Goal: Information Seeking & Learning: Learn about a topic

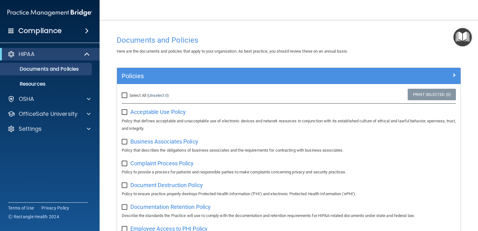
scroll to position [31, 0]
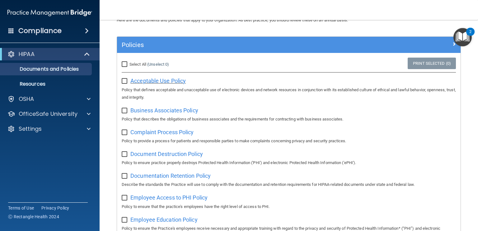
click at [169, 81] on span "Acceptable Use Policy" at bounding box center [157, 81] width 55 height 7
click at [128, 80] on input "checkbox" at bounding box center [125, 81] width 7 height 5
checkbox input "true"
click at [138, 111] on span "Business Associates Policy" at bounding box center [164, 110] width 68 height 7
click at [127, 110] on input "checkbox" at bounding box center [125, 110] width 7 height 5
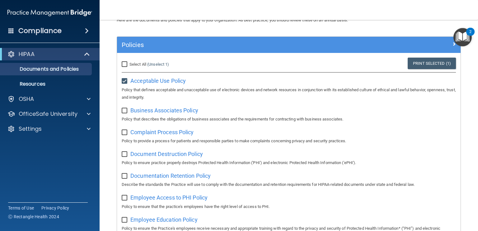
checkbox input "true"
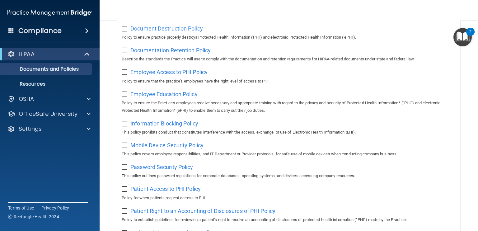
scroll to position [0, 0]
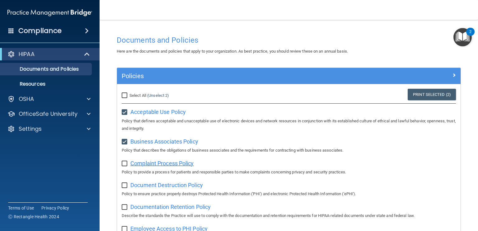
click at [134, 160] on span "Complaint Process Policy" at bounding box center [161, 163] width 63 height 7
click at [126, 164] on input "checkbox" at bounding box center [125, 163] width 7 height 5
checkbox input "true"
click at [145, 187] on span "Document Destruction Policy" at bounding box center [166, 185] width 73 height 7
click at [126, 187] on input "checkbox" at bounding box center [125, 185] width 7 height 5
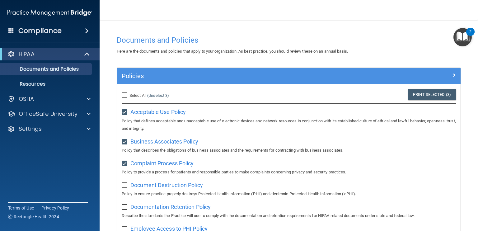
checkbox input "true"
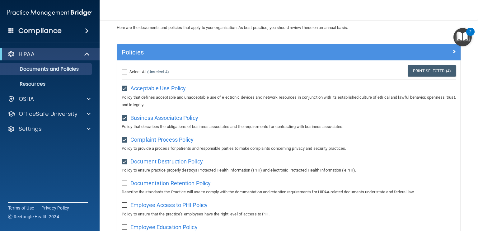
scroll to position [62, 0]
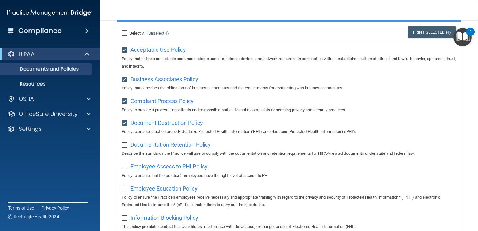
click at [166, 147] on span "Documentation Retention Policy" at bounding box center [170, 144] width 80 height 7
click at [124, 145] on input "checkbox" at bounding box center [125, 145] width 7 height 5
checkbox input "true"
click at [137, 165] on span "Employee Access to PHI Policy" at bounding box center [168, 166] width 77 height 7
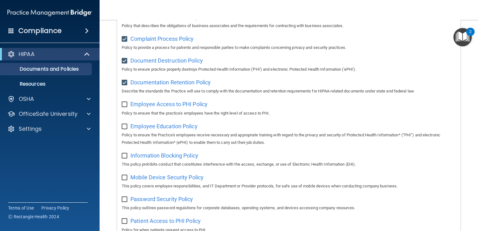
click at [127, 104] on input "checkbox" at bounding box center [125, 104] width 7 height 5
checkbox input "true"
click at [145, 132] on div "Employee Education Policy Policy to ensure the Practice's employees receive nec…" at bounding box center [289, 133] width 334 height 25
click at [147, 129] on span "Employee Education Policy" at bounding box center [163, 126] width 67 height 7
click at [125, 128] on input "checkbox" at bounding box center [125, 126] width 7 height 5
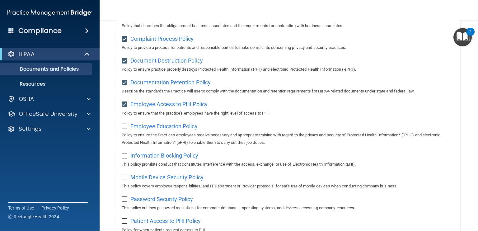
checkbox input "true"
click at [129, 155] on input "checkbox" at bounding box center [125, 156] width 7 height 5
checkbox input "true"
click at [138, 178] on span "Mobile Device Security Policy" at bounding box center [166, 177] width 73 height 7
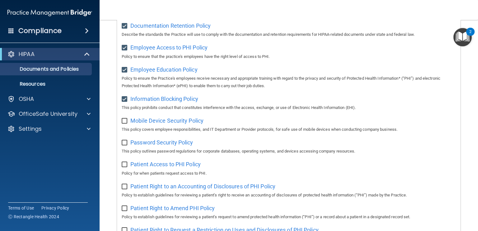
scroll to position [187, 0]
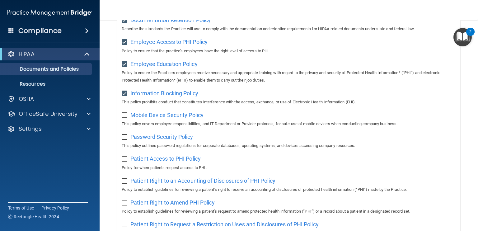
click at [127, 115] on input "checkbox" at bounding box center [125, 115] width 7 height 5
checkbox input "true"
click at [126, 136] on input "checkbox" at bounding box center [125, 137] width 7 height 5
checkbox input "true"
click at [127, 162] on input "checkbox" at bounding box center [125, 159] width 7 height 5
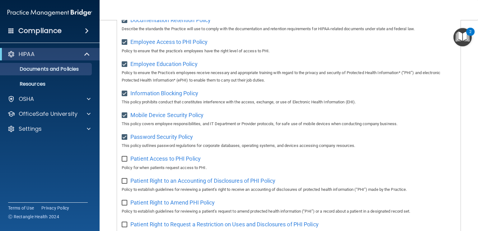
checkbox input "true"
click at [125, 183] on input "checkbox" at bounding box center [125, 181] width 7 height 5
checkbox input "true"
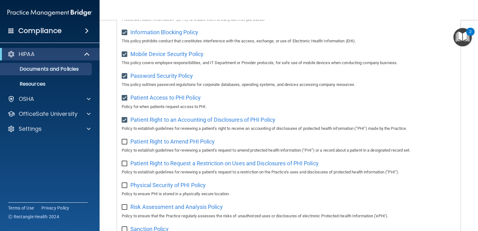
scroll to position [249, 0]
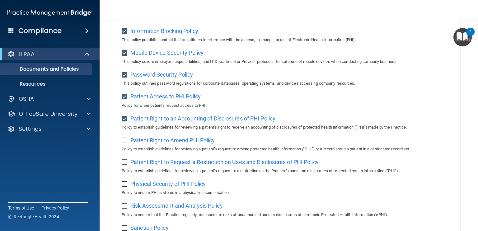
click at [122, 146] on div "Patient Right to Amend PHI Policy Policy to establish guidelines for reviewing …" at bounding box center [289, 144] width 334 height 18
click at [123, 165] on input "checkbox" at bounding box center [125, 162] width 7 height 5
checkbox input "true"
click at [122, 185] on input "checkbox" at bounding box center [125, 184] width 7 height 5
checkbox input "true"
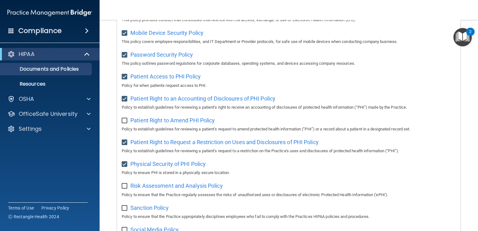
scroll to position [343, 0]
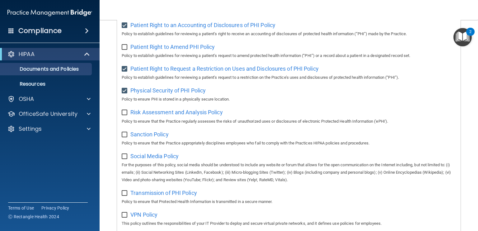
click at [126, 115] on input "checkbox" at bounding box center [125, 112] width 7 height 5
checkbox input "true"
click at [123, 137] on input "checkbox" at bounding box center [125, 134] width 7 height 5
checkbox input "true"
click at [127, 162] on div "Social Media Policy For the purposes of this policy, social media should be und…" at bounding box center [289, 167] width 334 height 33
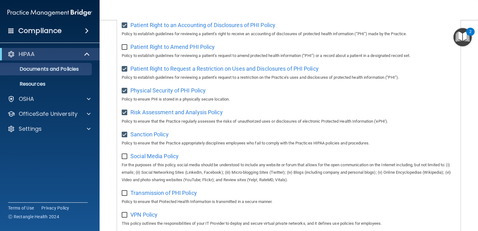
click at [128, 196] on input "checkbox" at bounding box center [125, 193] width 7 height 5
checkbox input "true"
click at [122, 159] on input "checkbox" at bounding box center [125, 156] width 7 height 5
checkbox input "true"
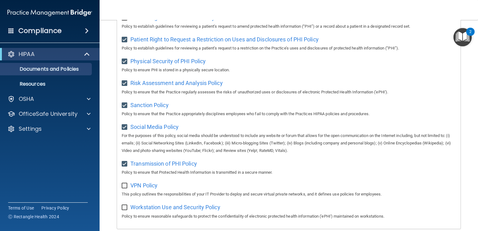
scroll to position [405, 0]
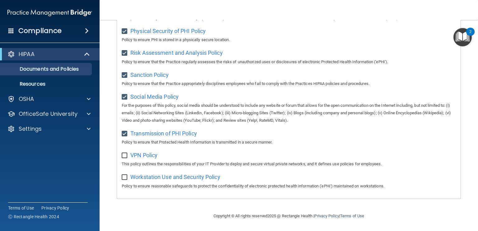
click at [125, 158] on input "checkbox" at bounding box center [125, 155] width 7 height 5
checkbox input "true"
click at [126, 180] on input "checkbox" at bounding box center [125, 177] width 7 height 5
checkbox input "true"
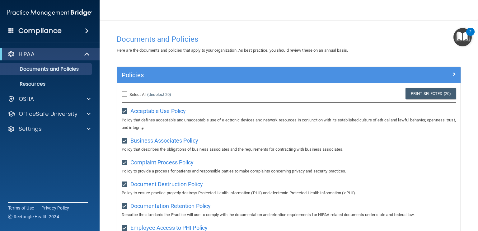
scroll to position [0, 0]
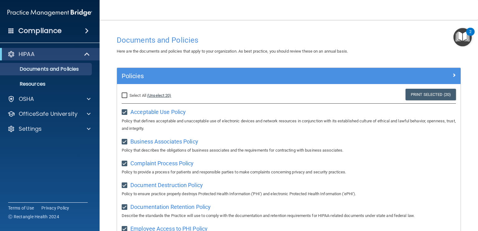
click at [153, 97] on link "(Unselect 20)" at bounding box center [159, 95] width 24 height 5
checkbox input "false"
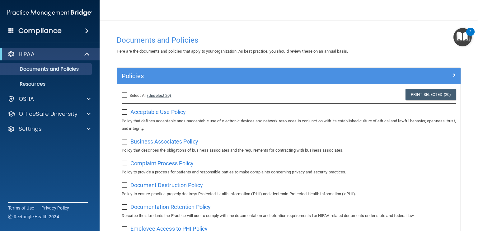
checkbox input "false"
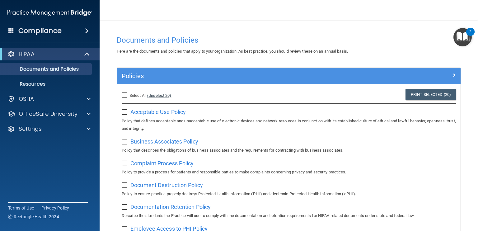
checkbox input "false"
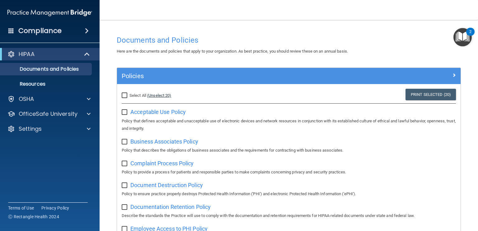
checkbox input "false"
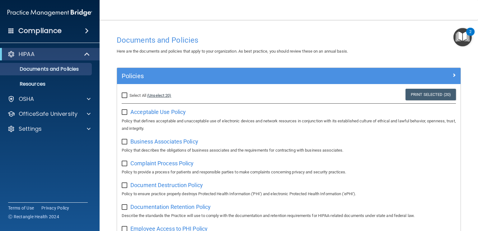
checkbox input "false"
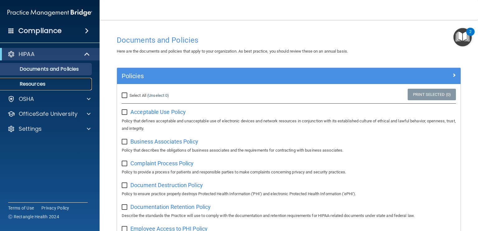
click at [46, 81] on p "Resources" at bounding box center [46, 84] width 85 height 6
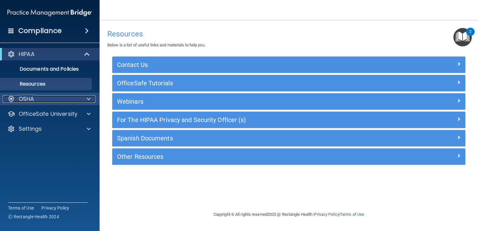
click at [30, 99] on p "OSHA" at bounding box center [27, 98] width 16 height 7
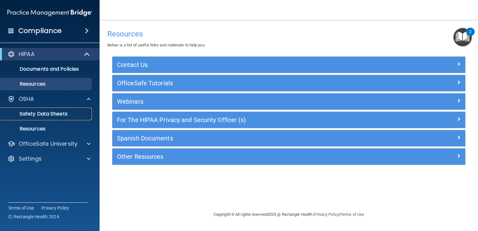
click at [33, 114] on p "Safety Data Sheets" at bounding box center [46, 114] width 85 height 6
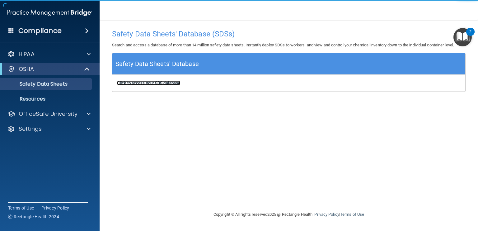
click at [173, 81] on b "Click to access your SDS database" at bounding box center [148, 83] width 63 height 5
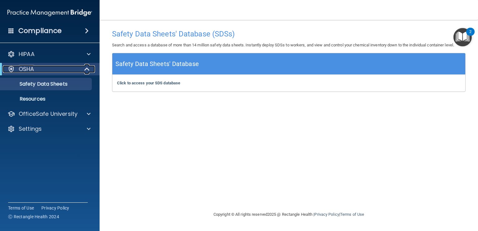
click at [49, 68] on div "OSHA" at bounding box center [41, 68] width 77 height 7
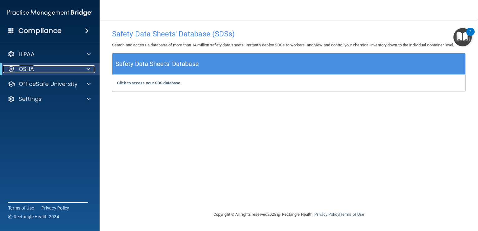
click at [49, 68] on div "OSHA" at bounding box center [41, 68] width 77 height 7
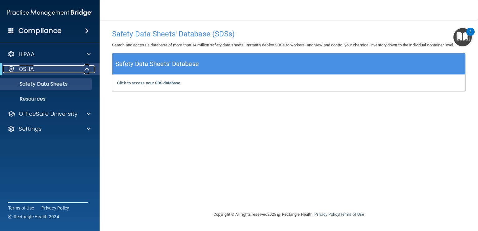
click at [25, 70] on p "OSHA" at bounding box center [27, 68] width 16 height 7
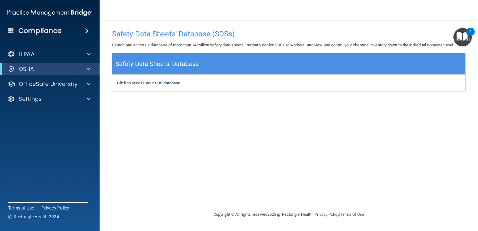
click at [87, 33] on span at bounding box center [87, 30] width 4 height 7
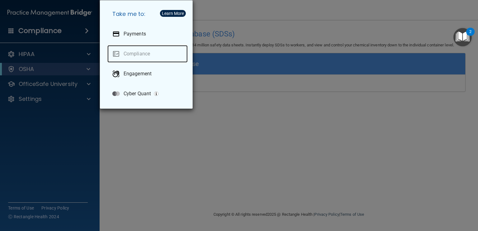
click at [129, 51] on link "Compliance" at bounding box center [147, 53] width 80 height 17
click at [129, 55] on link "Compliance" at bounding box center [147, 53] width 80 height 17
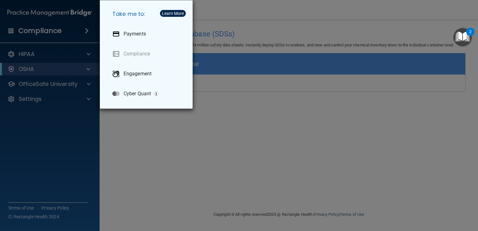
click at [87, 30] on div "Take me to: Payments Compliance Engagement Cyber Quant" at bounding box center [239, 115] width 478 height 231
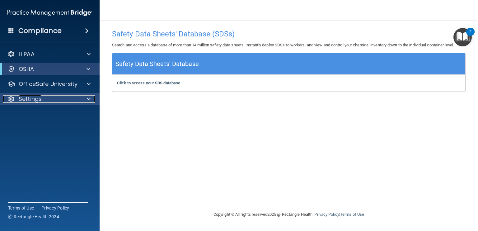
click at [89, 101] on span at bounding box center [89, 98] width 4 height 7
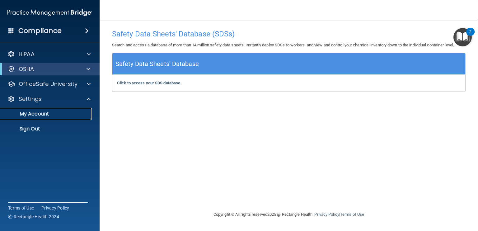
click at [42, 115] on p "My Account" at bounding box center [46, 114] width 85 height 6
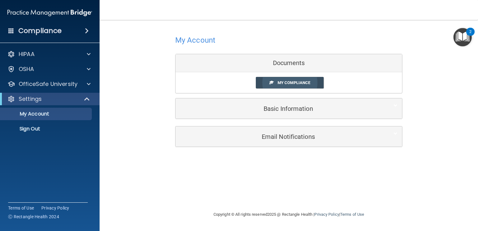
click at [280, 84] on span "My Compliance" at bounding box center [294, 82] width 33 height 5
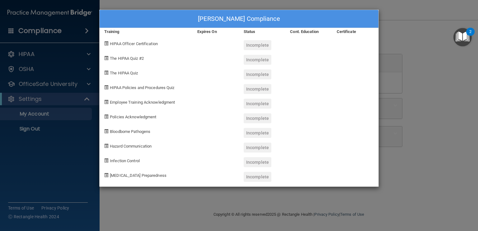
click at [131, 45] on span "HIPAA Officer Certification" at bounding box center [134, 43] width 48 height 5
click at [107, 44] on span at bounding box center [106, 43] width 4 height 4
drag, startPoint x: 107, startPoint y: 44, endPoint x: 186, endPoint y: 45, distance: 78.5
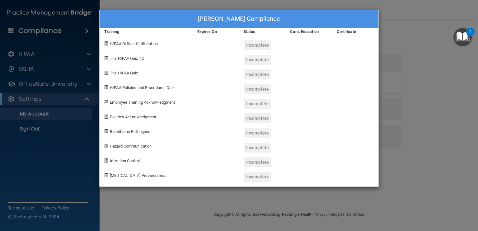
click at [186, 45] on div "HIPAA Officer Certification" at bounding box center [146, 43] width 93 height 15
click at [143, 43] on span "HIPAA Officer Certification" at bounding box center [134, 43] width 48 height 5
drag, startPoint x: 143, startPoint y: 43, endPoint x: 106, endPoint y: 44, distance: 36.5
click at [106, 44] on span at bounding box center [106, 43] width 4 height 4
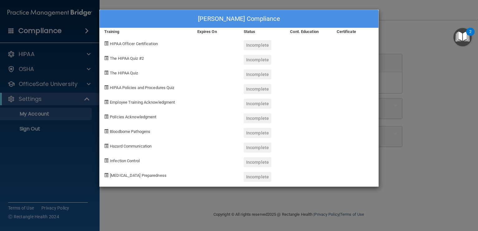
click at [107, 58] on span at bounding box center [106, 58] width 4 height 4
click at [58, 143] on div "[PERSON_NAME] Compliance Training Expires On Status Cont. Education Certificate…" at bounding box center [239, 115] width 478 height 231
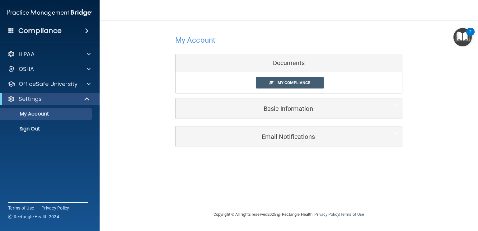
click at [287, 64] on div "Documents" at bounding box center [289, 63] width 227 height 18
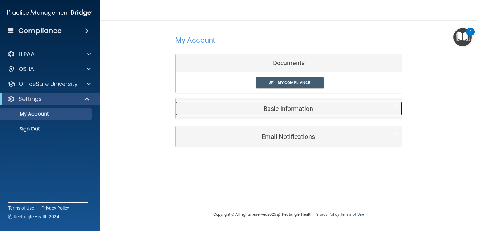
click at [283, 111] on h5 "Basic Information" at bounding box center [279, 108] width 198 height 7
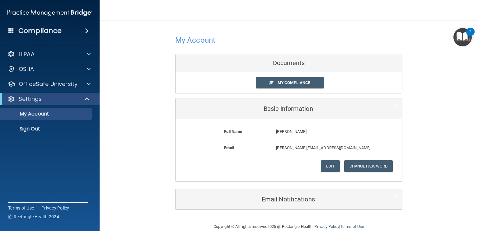
click at [122, 122] on div "My Account Documents My Compliance My Compliance My BAA Basic Information Full …" at bounding box center [289, 121] width 354 height 191
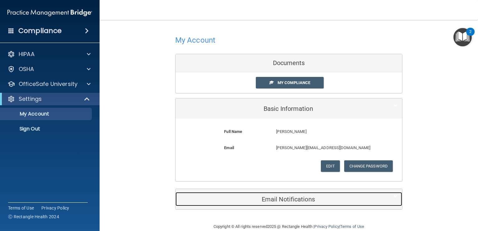
click at [278, 202] on h5 "Email Notifications" at bounding box center [279, 199] width 198 height 7
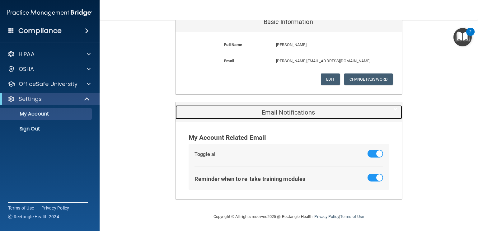
scroll to position [87, 0]
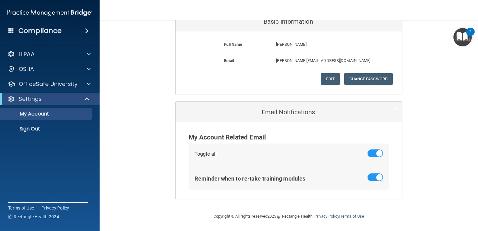
click at [197, 136] on div "My Account Related Email" at bounding box center [289, 137] width 201 height 12
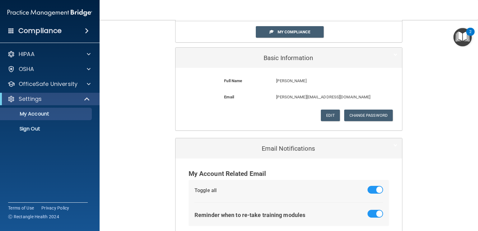
scroll to position [0, 0]
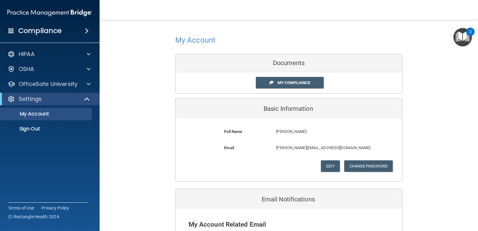
click at [289, 68] on div "Documents" at bounding box center [289, 63] width 227 height 18
click at [289, 85] on link "My Compliance" at bounding box center [290, 83] width 68 height 12
click at [291, 76] on div "My Compliance My Compliance My BAA" at bounding box center [289, 82] width 227 height 21
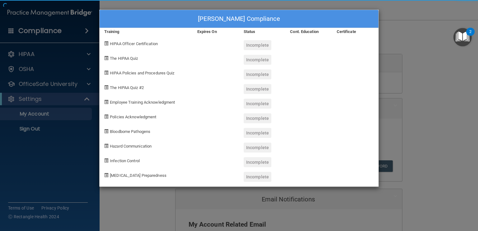
click at [292, 82] on div at bounding box center [309, 86] width 46 height 15
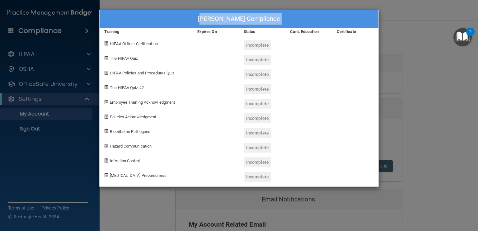
click at [65, 29] on div "[PERSON_NAME] Compliance Training Expires On Status Cont. Education Certificate…" at bounding box center [239, 115] width 478 height 231
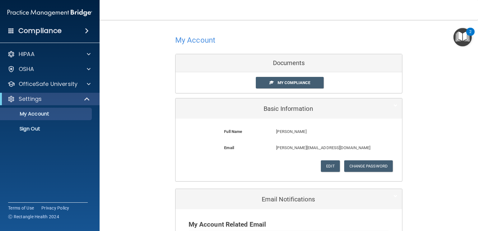
click at [9, 29] on span at bounding box center [11, 31] width 6 height 6
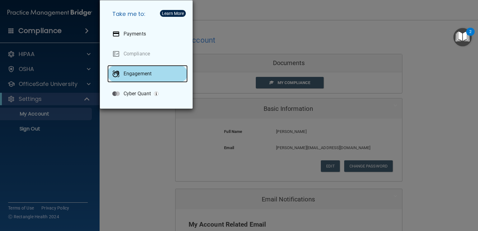
click at [126, 73] on p "Engagement" at bounding box center [138, 74] width 28 height 6
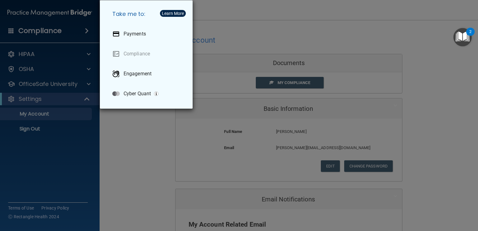
click at [55, 71] on div "Take me to: Payments Compliance Engagement Cyber Quant" at bounding box center [239, 115] width 478 height 231
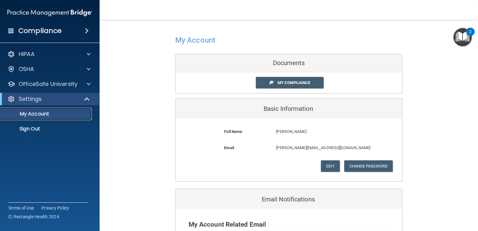
click at [42, 114] on p "My Account" at bounding box center [46, 114] width 85 height 6
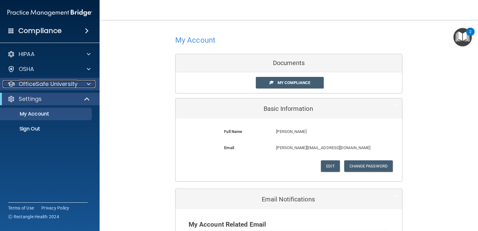
click at [59, 84] on p "OfficeSafe University" at bounding box center [48, 83] width 59 height 7
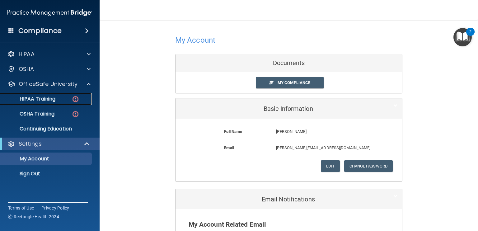
click at [50, 98] on p "HIPAA Training" at bounding box center [29, 99] width 51 height 6
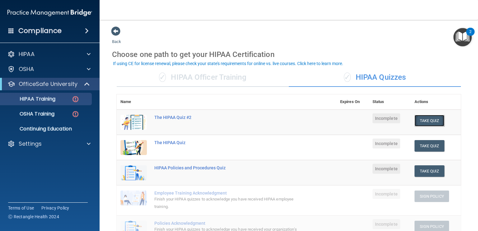
click at [418, 121] on button "Take Quiz" at bounding box center [430, 121] width 30 height 12
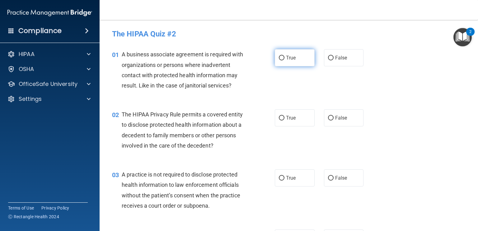
click at [286, 60] on span "True" at bounding box center [291, 58] width 10 height 6
click at [285, 60] on input "True" at bounding box center [282, 58] width 6 height 5
radio input "true"
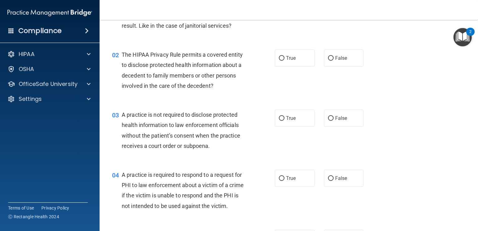
scroll to position [62, 0]
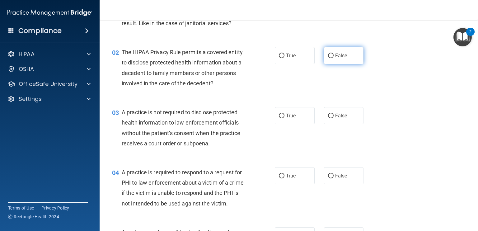
click at [330, 56] on input "False" at bounding box center [331, 56] width 6 height 5
radio input "true"
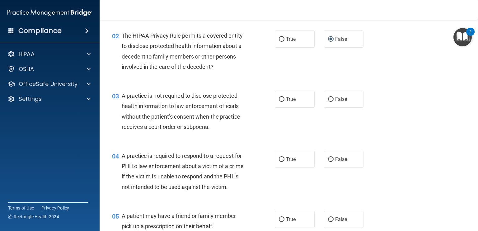
scroll to position [93, 0]
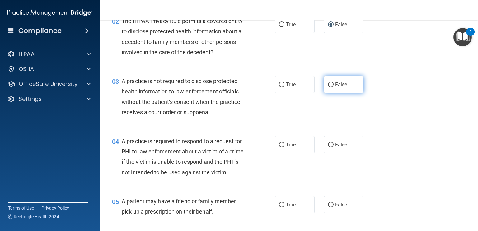
click at [329, 83] on input "False" at bounding box center [331, 85] width 6 height 5
radio input "true"
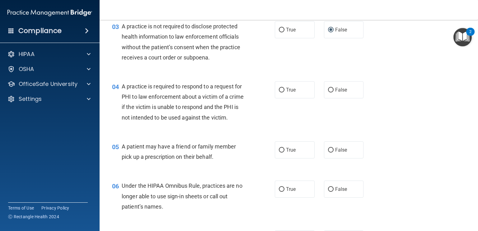
scroll to position [156, 0]
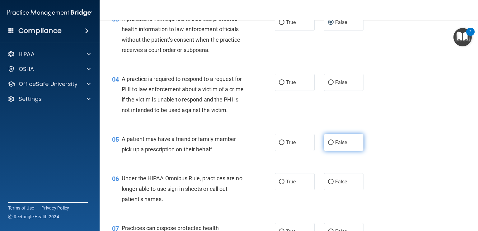
click at [328, 145] on input "False" at bounding box center [331, 142] width 6 height 5
radio input "true"
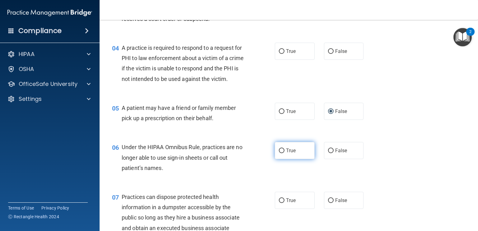
click at [280, 153] on input "True" at bounding box center [282, 151] width 6 height 5
radio input "true"
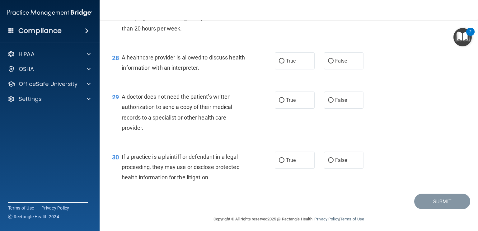
scroll to position [1488, 0]
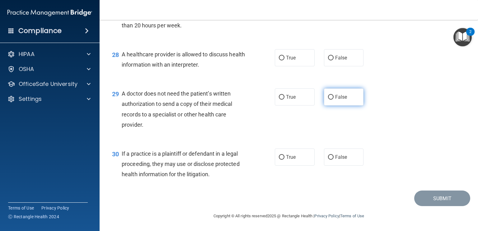
click at [330, 97] on input "False" at bounding box center [331, 97] width 6 height 5
radio input "true"
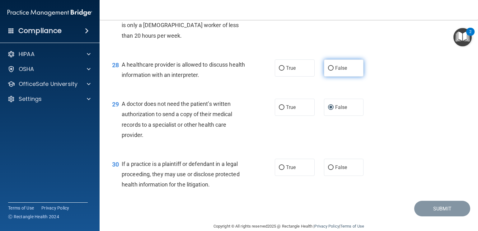
click at [328, 71] on input "False" at bounding box center [331, 68] width 6 height 5
radio input "true"
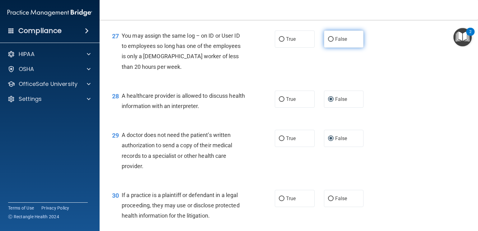
click at [330, 42] on input "False" at bounding box center [331, 39] width 6 height 5
radio input "true"
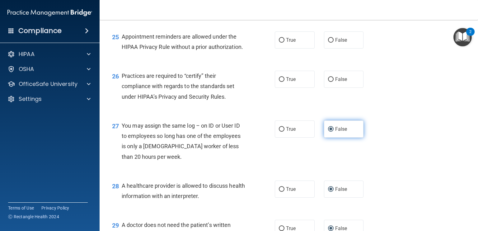
scroll to position [1332, 0]
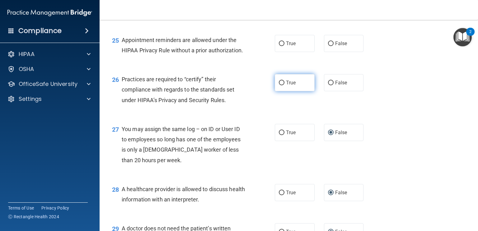
click at [282, 85] on input "True" at bounding box center [282, 83] width 6 height 5
radio input "true"
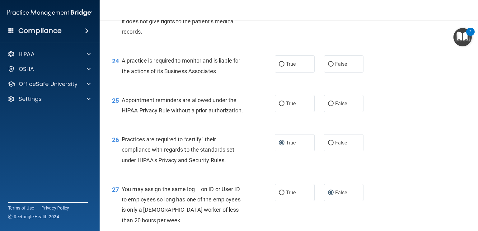
scroll to position [1270, 0]
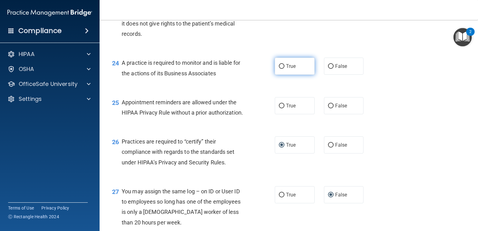
click at [286, 69] on span "True" at bounding box center [291, 66] width 10 height 6
click at [284, 69] on input "True" at bounding box center [282, 66] width 6 height 5
radio input "true"
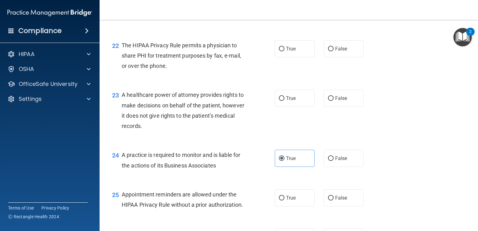
scroll to position [1176, 0]
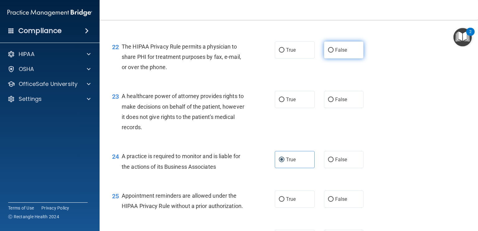
click at [329, 53] on input "False" at bounding box center [331, 50] width 6 height 5
radio input "true"
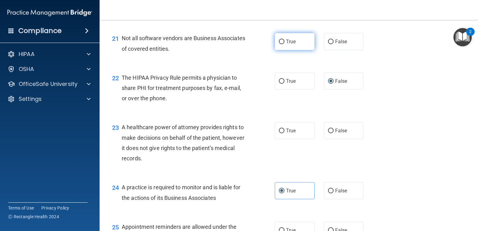
click at [279, 44] on input "True" at bounding box center [282, 42] width 6 height 5
radio input "true"
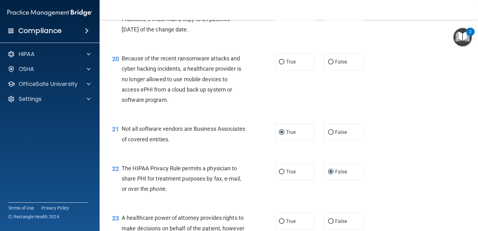
scroll to position [1052, 0]
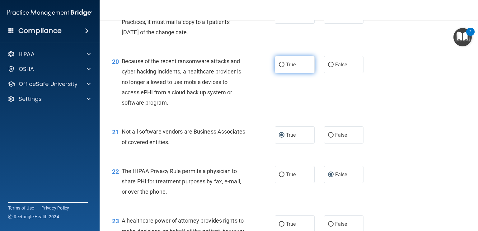
click at [280, 67] on input "True" at bounding box center [282, 65] width 6 height 5
radio input "true"
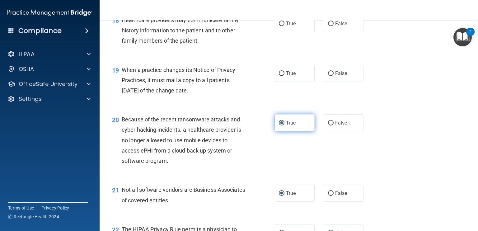
scroll to position [989, 0]
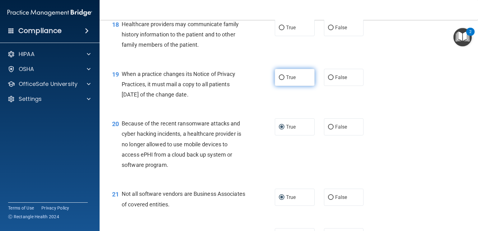
click at [286, 80] on span "True" at bounding box center [291, 77] width 10 height 6
click at [284, 80] on input "True" at bounding box center [282, 77] width 6 height 5
radio input "true"
click at [328, 30] on input "False" at bounding box center [331, 28] width 6 height 5
radio input "true"
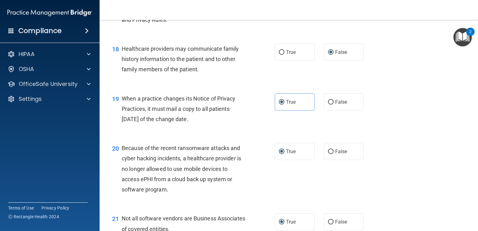
scroll to position [927, 0]
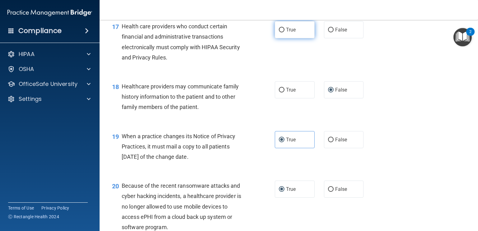
click at [286, 33] on span "True" at bounding box center [291, 30] width 10 height 6
click at [285, 32] on input "True" at bounding box center [282, 30] width 6 height 5
radio input "true"
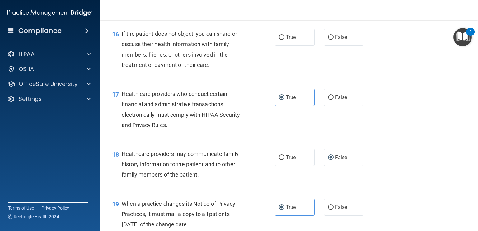
scroll to position [834, 0]
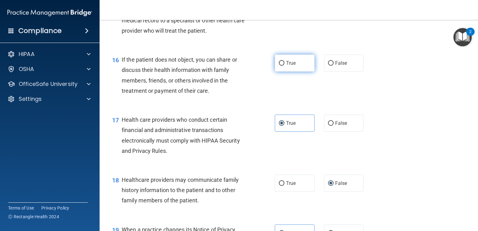
click at [281, 66] on input "True" at bounding box center [282, 63] width 6 height 5
radio input "true"
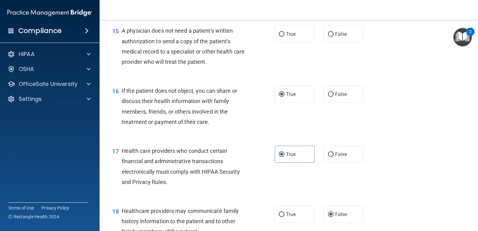
scroll to position [771, 0]
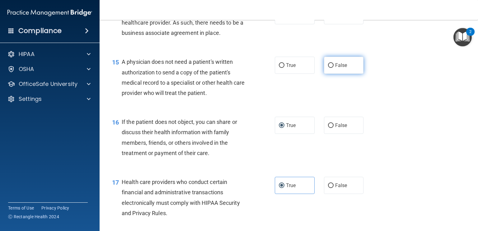
click at [328, 68] on input "False" at bounding box center [331, 65] width 6 height 5
radio input "true"
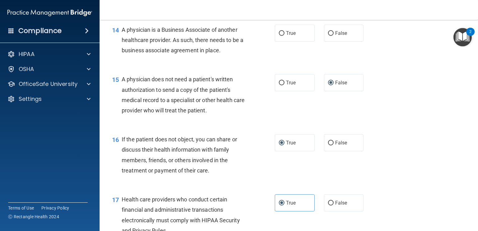
scroll to position [709, 0]
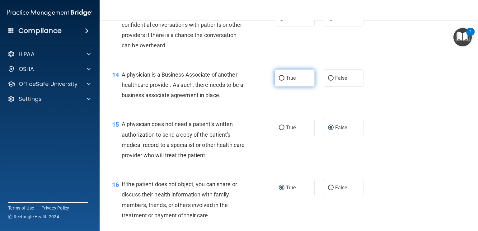
click at [275, 87] on label "True" at bounding box center [295, 77] width 40 height 17
click at [279, 81] on input "True" at bounding box center [282, 78] width 6 height 5
radio input "true"
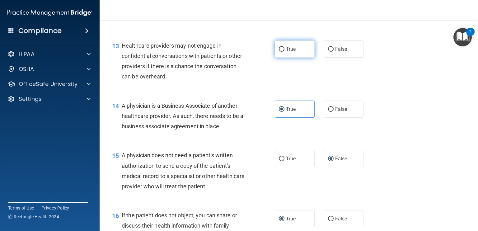
click at [286, 52] on span "True" at bounding box center [291, 49] width 10 height 6
click at [285, 52] on input "True" at bounding box center [282, 49] width 6 height 5
radio input "true"
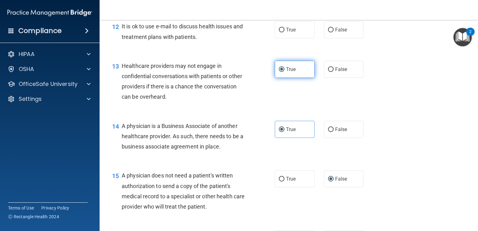
scroll to position [647, 0]
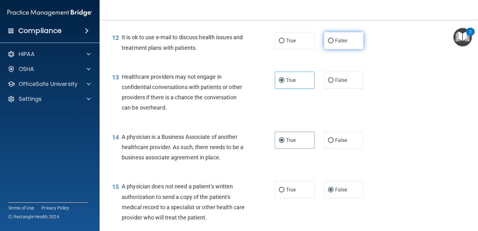
click at [330, 43] on input "False" at bounding box center [331, 41] width 6 height 5
radio input "true"
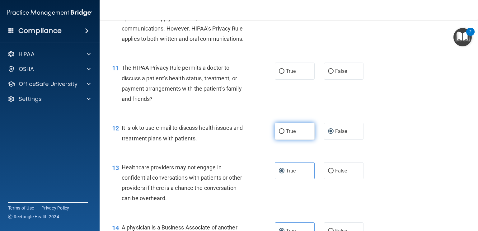
scroll to position [553, 0]
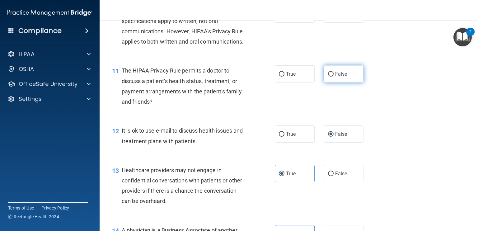
click at [329, 77] on input "False" at bounding box center [331, 74] width 6 height 5
radio input "true"
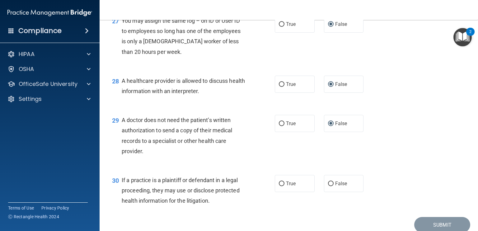
scroll to position [1488, 0]
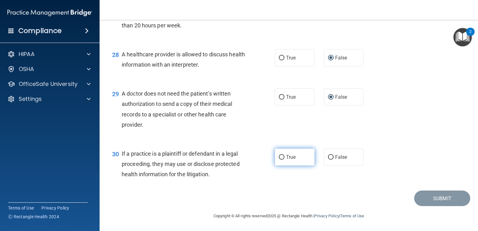
click at [279, 156] on input "True" at bounding box center [282, 157] width 6 height 5
radio input "true"
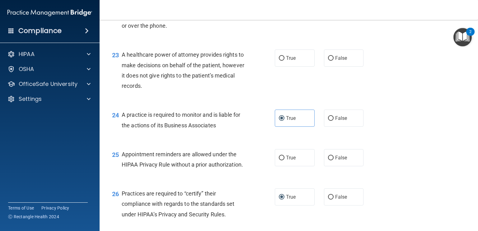
scroll to position [1207, 0]
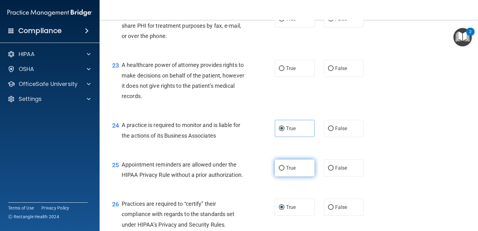
click at [281, 171] on input "True" at bounding box center [282, 168] width 6 height 5
radio input "true"
click at [328, 171] on input "False" at bounding box center [331, 168] width 6 height 5
radio input "true"
click at [287, 171] on span "True" at bounding box center [291, 168] width 10 height 6
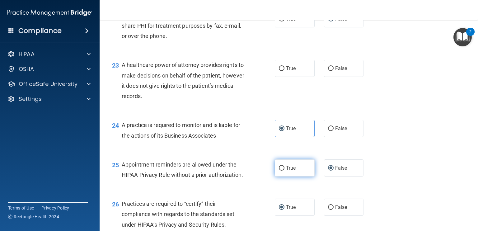
click at [285, 171] on input "True" at bounding box center [282, 168] width 6 height 5
radio input "true"
click at [329, 171] on input "False" at bounding box center [331, 168] width 6 height 5
radio input "true"
radio input "false"
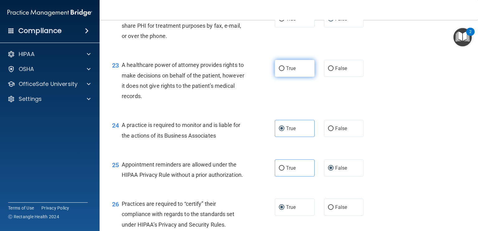
click at [279, 71] on input "True" at bounding box center [282, 68] width 6 height 5
radio input "true"
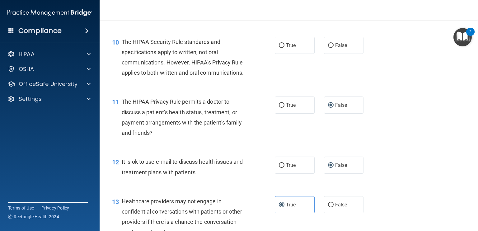
scroll to position [460, 0]
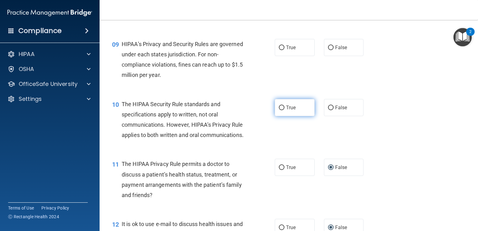
click at [280, 110] on input "True" at bounding box center [282, 108] width 6 height 5
radio input "true"
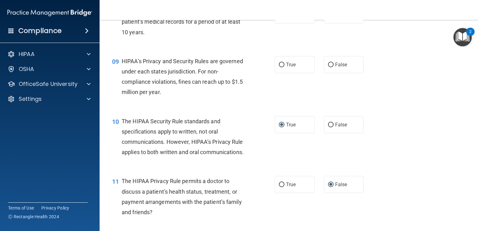
scroll to position [429, 0]
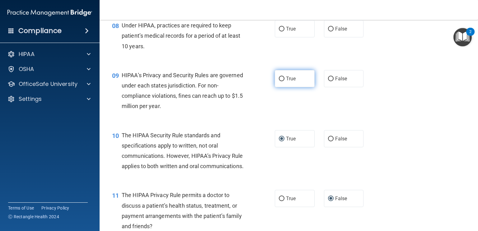
click at [279, 81] on input "True" at bounding box center [282, 79] width 6 height 5
radio input "true"
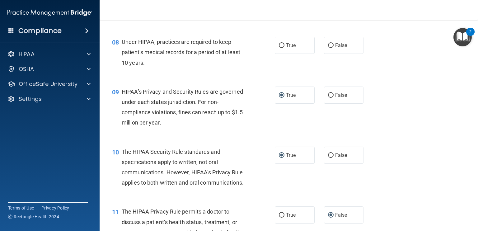
scroll to position [398, 0]
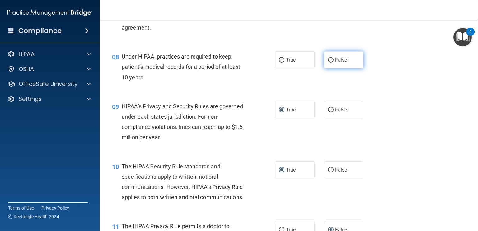
click at [329, 63] on input "False" at bounding box center [331, 60] width 6 height 5
radio input "true"
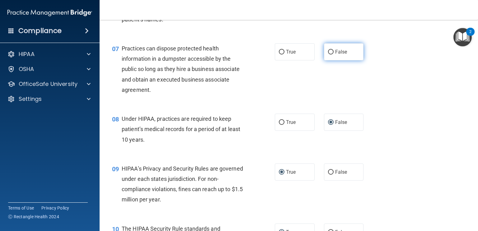
click at [329, 55] on input "False" at bounding box center [331, 52] width 6 height 5
radio input "true"
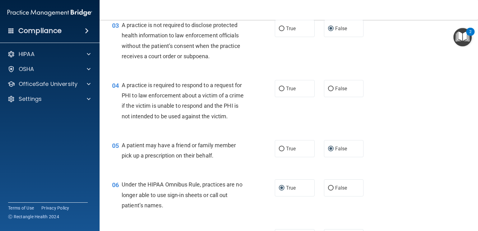
scroll to position [149, 0]
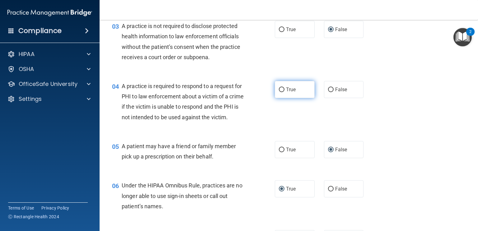
click at [281, 88] on input "True" at bounding box center [282, 90] width 6 height 5
radio input "true"
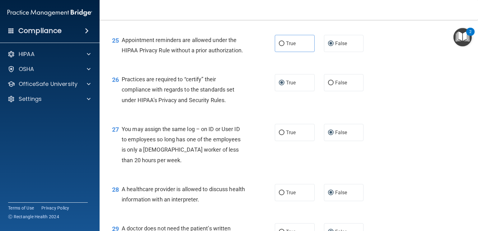
scroll to position [1488, 0]
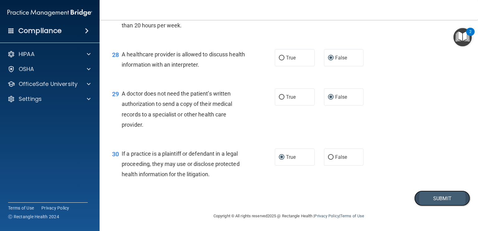
click at [429, 197] on button "Submit" at bounding box center [443, 199] width 56 height 16
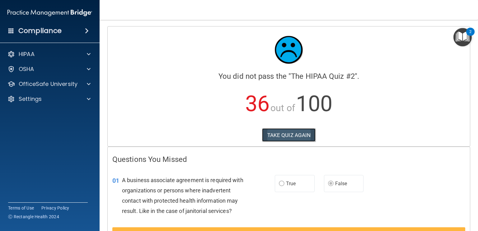
click at [271, 133] on button "TAKE QUIZ AGAIN" at bounding box center [289, 135] width 54 height 14
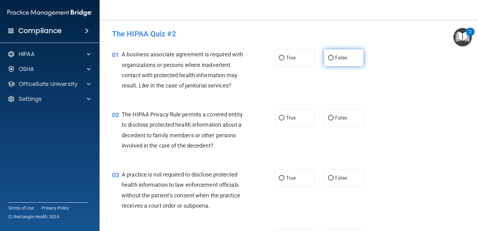
click at [331, 59] on label "False" at bounding box center [344, 57] width 40 height 17
click at [331, 59] on input "False" at bounding box center [331, 58] width 6 height 5
radio input "true"
click at [280, 117] on input "True" at bounding box center [282, 118] width 6 height 5
radio input "true"
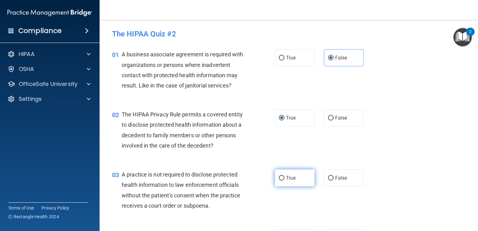
click at [279, 178] on input "True" at bounding box center [282, 178] width 6 height 5
radio input "true"
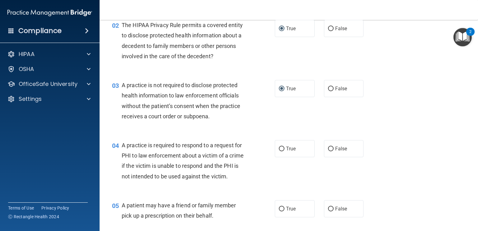
scroll to position [93, 0]
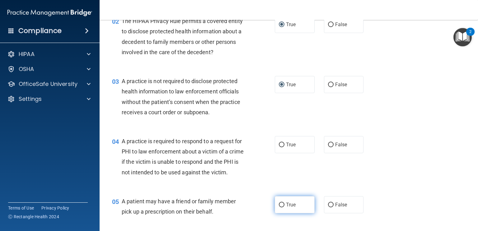
click at [279, 207] on input "True" at bounding box center [282, 205] width 6 height 5
radio input "true"
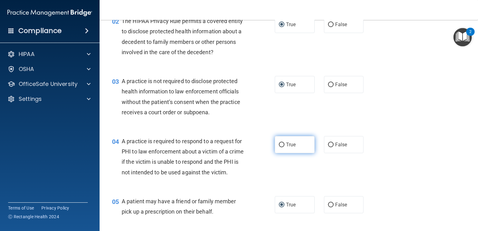
click at [279, 144] on input "True" at bounding box center [282, 145] width 6 height 5
radio input "true"
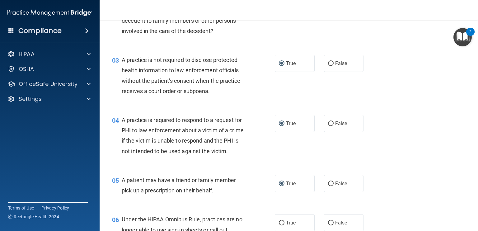
scroll to position [156, 0]
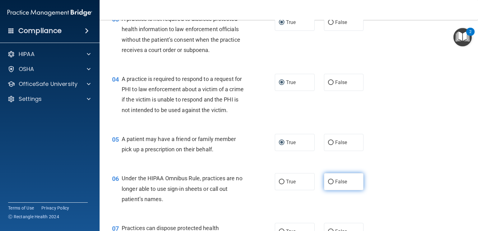
click at [331, 190] on label "False" at bounding box center [344, 181] width 40 height 17
click at [331, 184] on input "False" at bounding box center [331, 182] width 6 height 5
radio input "true"
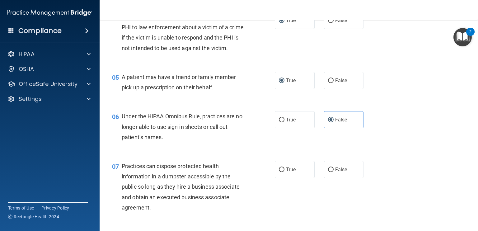
scroll to position [218, 0]
click at [328, 172] on input "False" at bounding box center [331, 169] width 6 height 5
radio input "true"
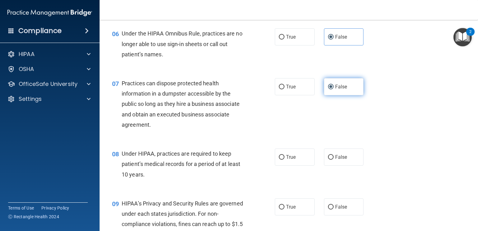
scroll to position [311, 0]
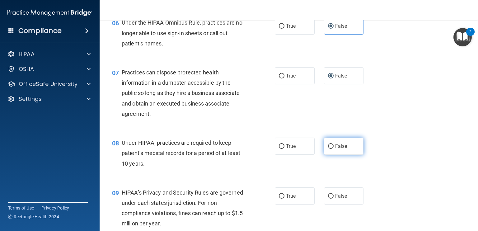
click at [328, 149] on input "False" at bounding box center [331, 146] width 6 height 5
radio input "true"
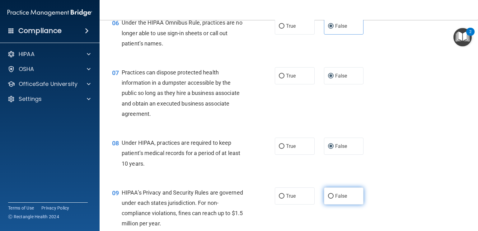
click at [332, 202] on label "False" at bounding box center [344, 195] width 40 height 17
click at [332, 199] on input "False" at bounding box center [331, 196] width 6 height 5
radio input "true"
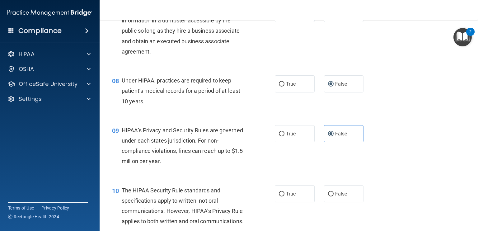
scroll to position [405, 0]
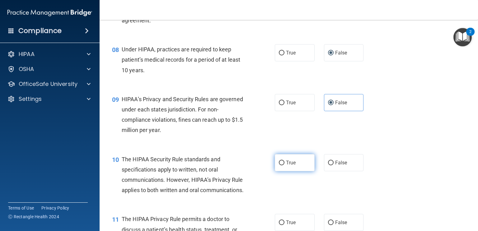
click at [279, 171] on label "True" at bounding box center [295, 162] width 40 height 17
click at [279, 165] on input "True" at bounding box center [282, 163] width 6 height 5
radio input "true"
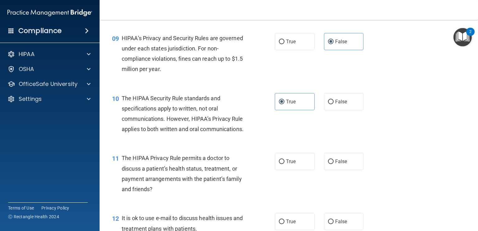
scroll to position [467, 0]
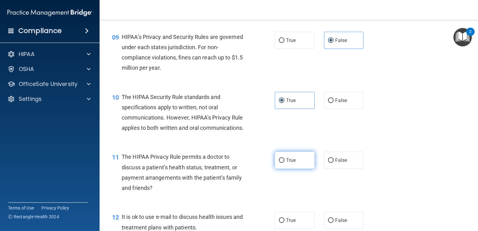
click at [286, 163] on span "True" at bounding box center [291, 160] width 10 height 6
click at [285, 163] on input "True" at bounding box center [282, 160] width 6 height 5
radio input "true"
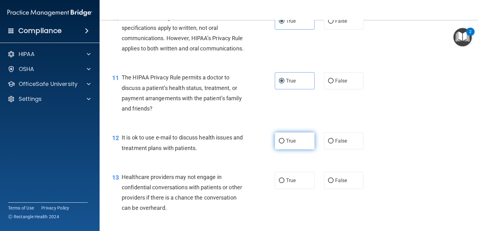
scroll to position [561, 0]
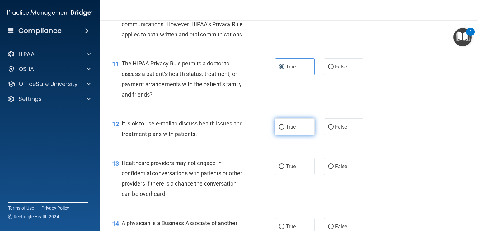
click at [279, 130] on input "True" at bounding box center [282, 127] width 6 height 5
radio input "true"
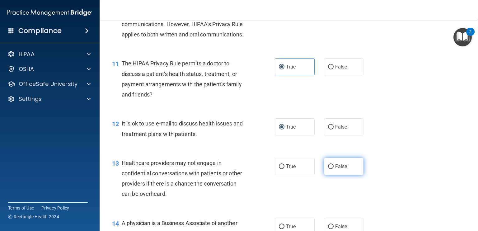
click at [335, 169] on span "False" at bounding box center [341, 167] width 12 height 6
click at [332, 169] on input "False" at bounding box center [331, 166] width 6 height 5
radio input "true"
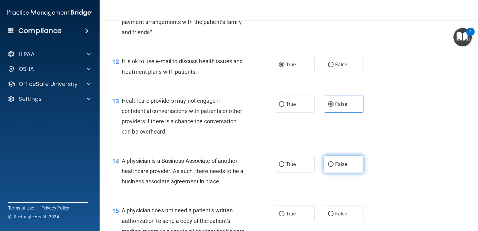
click at [330, 167] on input "False" at bounding box center [331, 164] width 6 height 5
radio input "true"
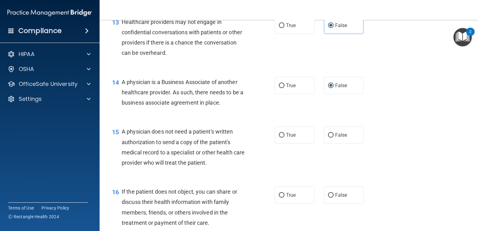
scroll to position [716, 0]
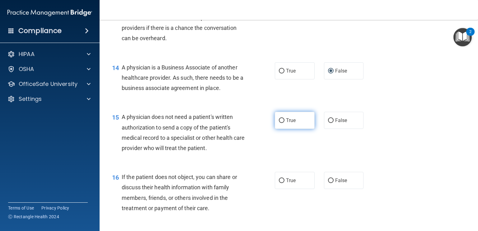
click at [280, 123] on input "True" at bounding box center [282, 120] width 6 height 5
radio input "true"
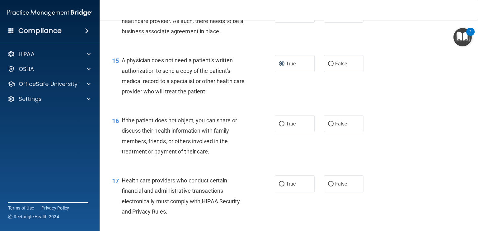
scroll to position [779, 0]
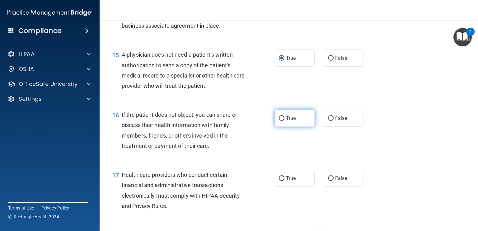
click at [280, 121] on input "True" at bounding box center [282, 118] width 6 height 5
radio input "true"
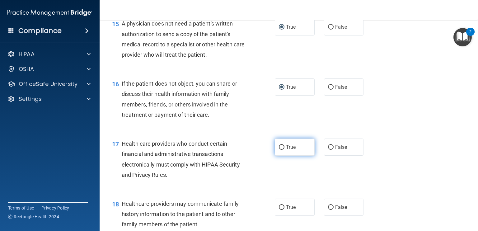
click at [279, 150] on input "True" at bounding box center [282, 147] width 6 height 5
radio input "true"
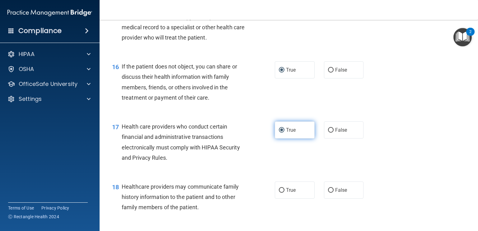
scroll to position [841, 0]
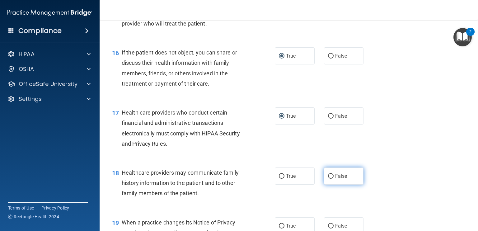
click at [329, 179] on input "False" at bounding box center [331, 176] width 6 height 5
radio input "true"
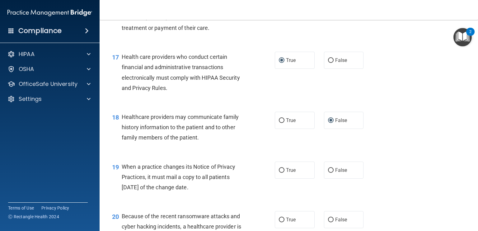
scroll to position [903, 0]
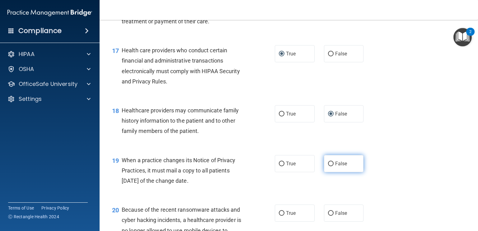
click at [328, 166] on input "False" at bounding box center [331, 164] width 6 height 5
radio input "true"
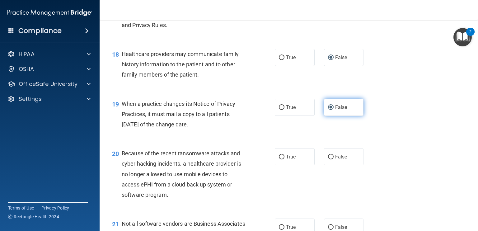
scroll to position [965, 0]
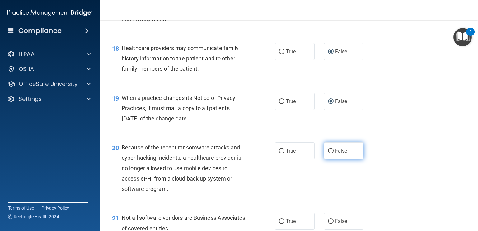
click at [329, 154] on input "False" at bounding box center [331, 151] width 6 height 5
radio input "true"
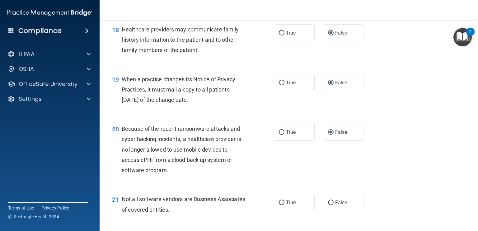
scroll to position [1028, 0]
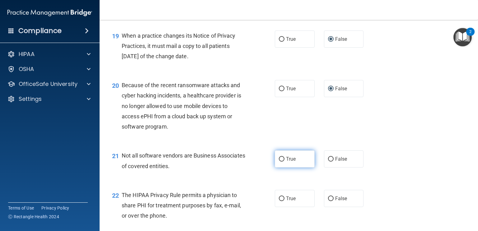
click at [283, 168] on label "True" at bounding box center [295, 158] width 40 height 17
click at [283, 162] on input "True" at bounding box center [282, 159] width 6 height 5
radio input "true"
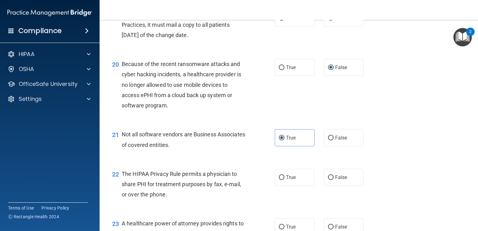
scroll to position [1090, 0]
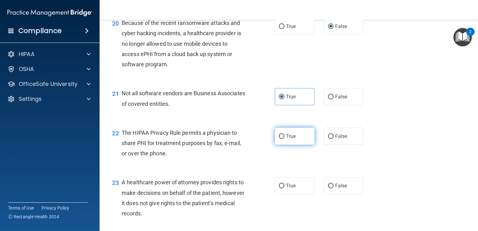
click at [279, 139] on input "True" at bounding box center [282, 136] width 6 height 5
radio input "true"
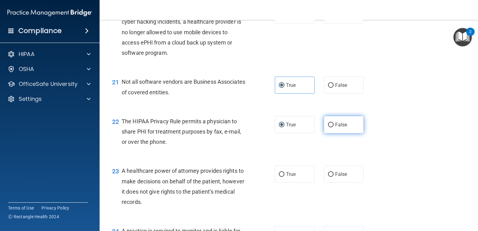
scroll to position [1121, 0]
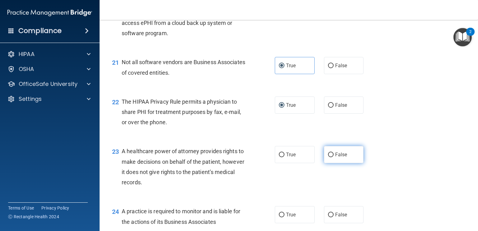
click at [324, 163] on label "False" at bounding box center [344, 154] width 40 height 17
click at [328, 157] on input "False" at bounding box center [331, 155] width 6 height 5
radio input "true"
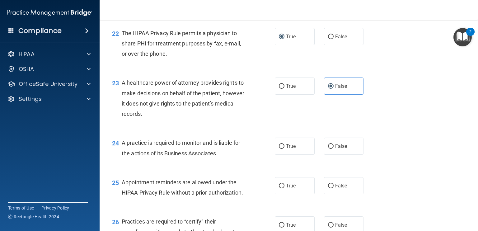
scroll to position [1215, 0]
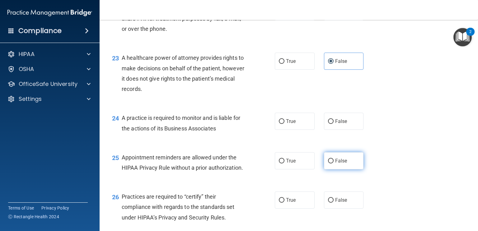
click at [331, 169] on label "False" at bounding box center [344, 160] width 40 height 17
click at [331, 164] on input "False" at bounding box center [331, 161] width 6 height 5
radio input "true"
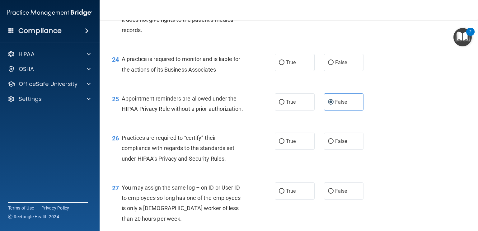
scroll to position [1277, 0]
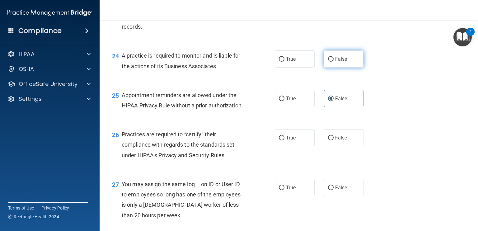
click at [329, 62] on input "False" at bounding box center [331, 59] width 6 height 5
radio input "true"
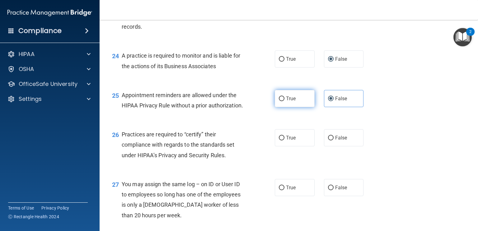
click at [279, 101] on input "True" at bounding box center [282, 99] width 6 height 5
radio input "true"
radio input "false"
click at [329, 140] on input "False" at bounding box center [331, 138] width 6 height 5
radio input "true"
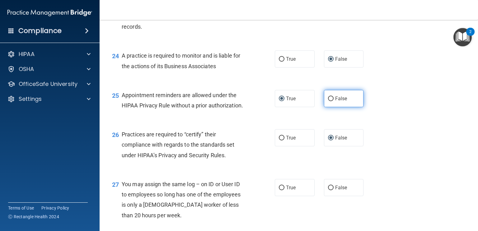
scroll to position [1308, 0]
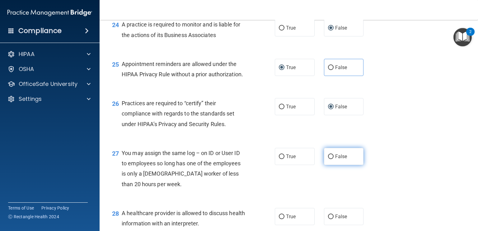
click at [328, 159] on input "False" at bounding box center [331, 156] width 6 height 5
radio input "true"
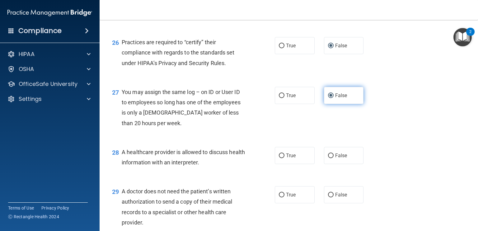
scroll to position [1370, 0]
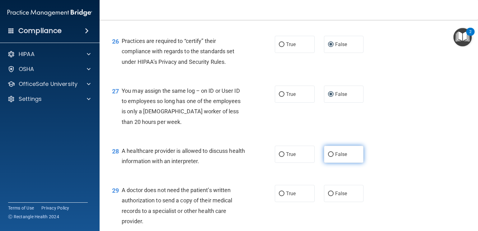
click at [330, 157] on input "False" at bounding box center [331, 154] width 6 height 5
radio input "true"
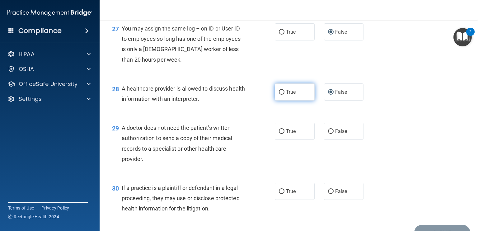
click at [279, 95] on input "True" at bounding box center [282, 92] width 6 height 5
radio input "true"
radio input "false"
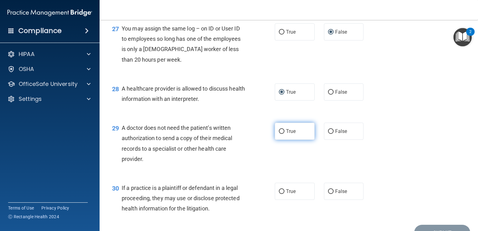
click at [282, 134] on input "True" at bounding box center [282, 131] width 6 height 5
radio input "true"
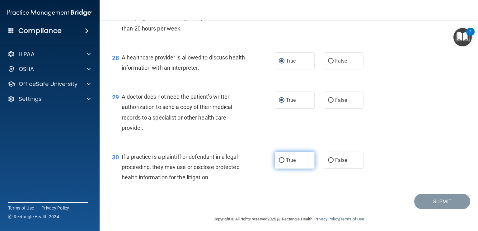
click at [286, 163] on span "True" at bounding box center [291, 160] width 10 height 6
click at [285, 163] on input "True" at bounding box center [282, 160] width 6 height 5
radio input "true"
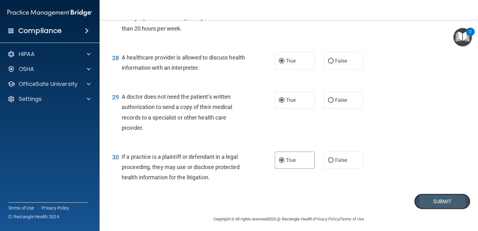
click at [426, 210] on button "Submit" at bounding box center [443, 202] width 56 height 16
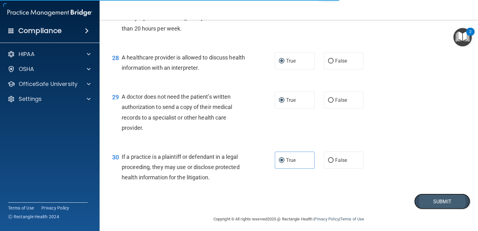
click at [435, 210] on button "Submit" at bounding box center [443, 202] width 56 height 16
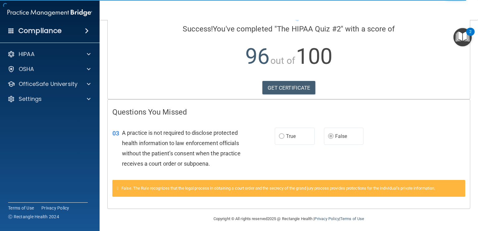
scroll to position [50, 0]
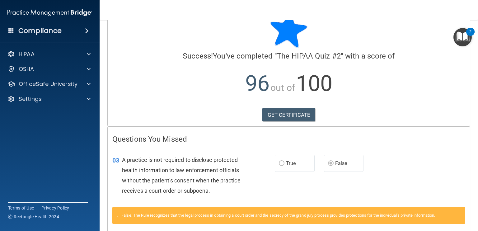
scroll to position [31, 0]
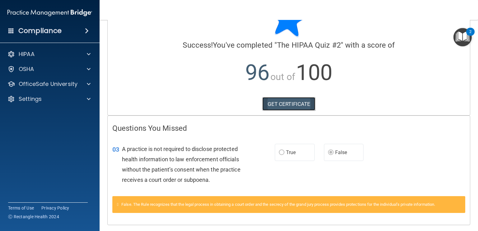
click at [298, 103] on link "GET CERTIFICATE" at bounding box center [289, 104] width 53 height 14
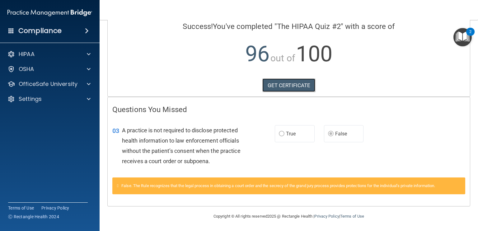
scroll to position [0, 0]
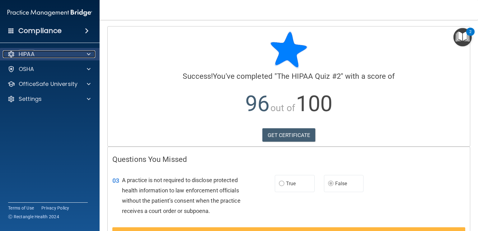
click at [69, 55] on div "HIPAA" at bounding box center [41, 53] width 77 height 7
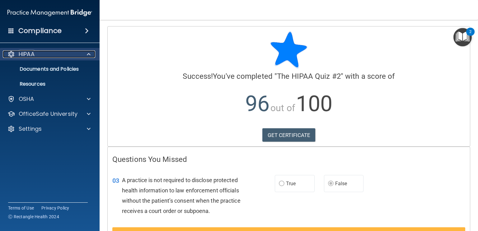
click at [69, 55] on div "HIPAA" at bounding box center [41, 53] width 77 height 7
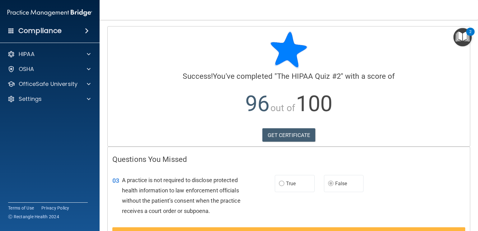
click at [86, 31] on span at bounding box center [87, 30] width 4 height 7
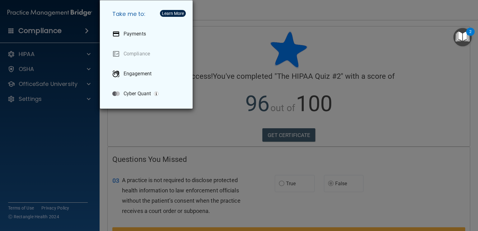
click at [86, 31] on div "Take me to: Payments Compliance Engagement Cyber Quant" at bounding box center [239, 115] width 478 height 231
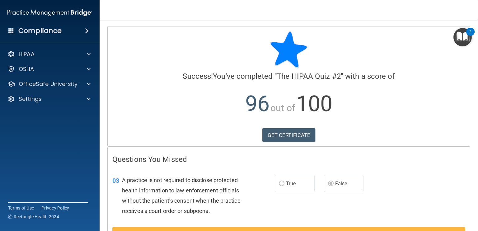
click at [27, 30] on h4 "Compliance" at bounding box center [39, 30] width 43 height 9
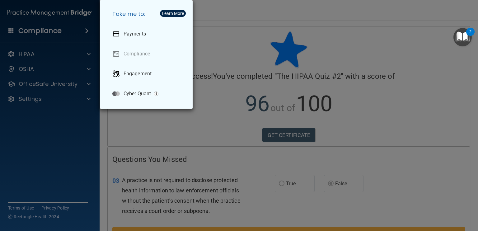
click at [27, 30] on div "Take me to: Payments Compliance Engagement Cyber Quant" at bounding box center [239, 115] width 478 height 231
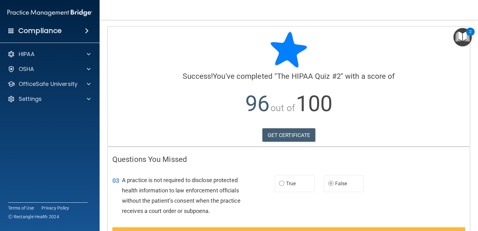
click at [8, 32] on span at bounding box center [11, 31] width 6 height 6
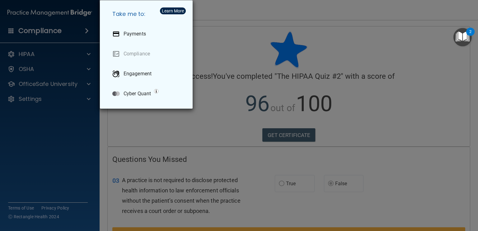
click at [8, 32] on div "Take me to: Payments Compliance Engagement Cyber Quant" at bounding box center [239, 115] width 478 height 231
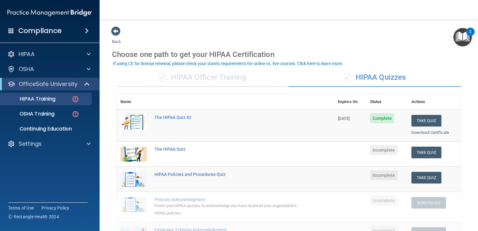
click at [424, 85] on div "✓ HIPAA Quizzes" at bounding box center [375, 77] width 172 height 19
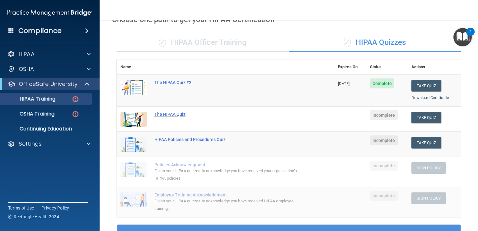
scroll to position [31, 0]
